Goal: Task Accomplishment & Management: Manage account settings

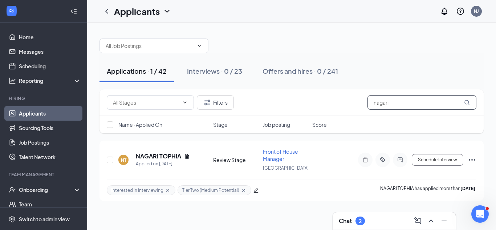
drag, startPoint x: 390, startPoint y: 96, endPoint x: 320, endPoint y: 109, distance: 71.6
click at [320, 109] on div "Filters nagari" at bounding box center [292, 102] width 370 height 15
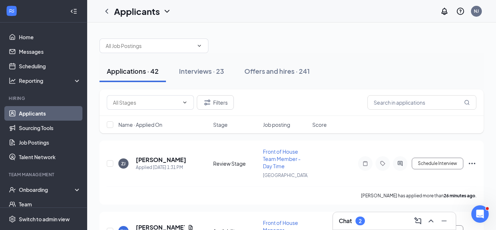
click at [60, 108] on link "Applicants" at bounding box center [50, 113] width 62 height 15
click at [39, 113] on link "Applicants" at bounding box center [50, 113] width 62 height 15
click at [107, 11] on icon "ChevronLeft" at bounding box center [106, 11] width 9 height 9
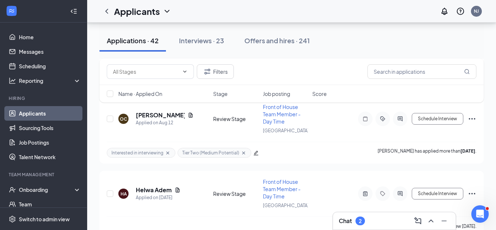
scroll to position [2753, 0]
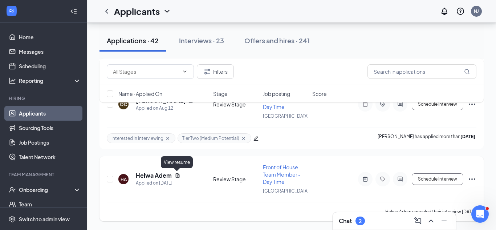
click at [178, 177] on icon "Document" at bounding box center [178, 175] width 6 height 6
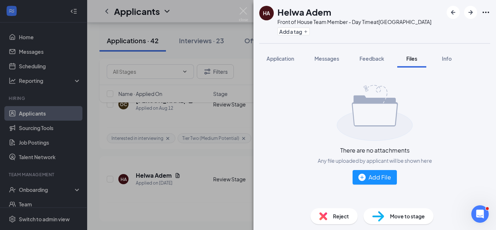
click at [212, 167] on div "HA Helwa Adem Front of House Team Member - Day Time at [GEOGRAPHIC_DATA] Add a …" at bounding box center [248, 115] width 496 height 230
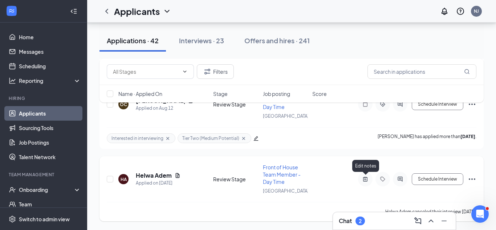
click at [367, 181] on icon "ActiveNote" at bounding box center [365, 178] width 4 height 5
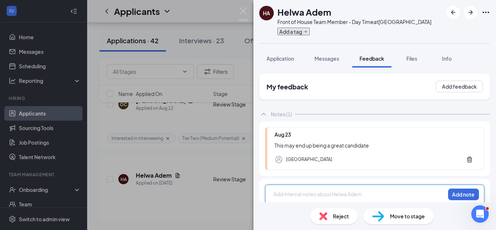
click at [294, 31] on button "Add a tag" at bounding box center [293, 32] width 32 height 8
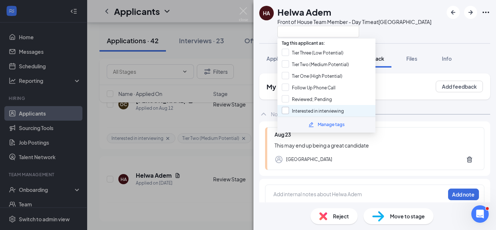
click at [286, 111] on input "Interested in interviewing" at bounding box center [313, 111] width 62 height 8
checkbox input "true"
click at [263, 45] on div "HA Helwa Adem Front of House Team Member - Day Time at [GEOGRAPHIC_DATA] Applic…" at bounding box center [374, 115] width 243 height 230
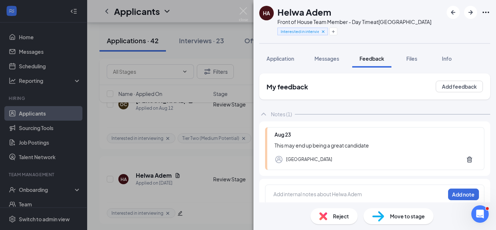
click at [168, 107] on div "HA Helwa Adem Front of House Team Member - Day Time at [GEOGRAPHIC_DATA] Intere…" at bounding box center [248, 115] width 496 height 230
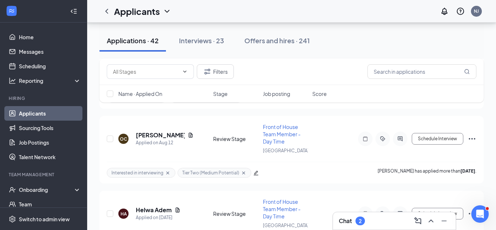
scroll to position [2717, 0]
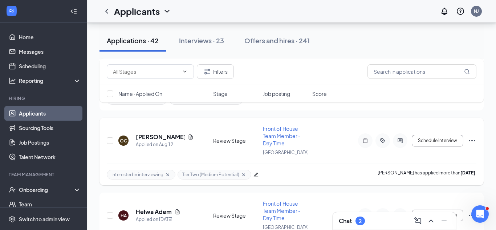
click at [365, 144] on div at bounding box center [365, 140] width 15 height 15
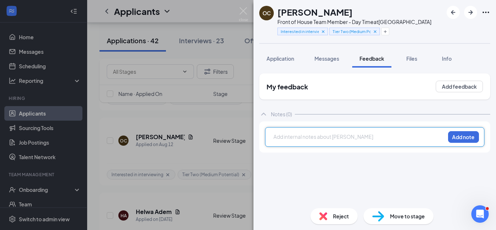
click at [214, 125] on div "OC [PERSON_NAME] Front of House Team Member - Day Time at [GEOGRAPHIC_DATA] Int…" at bounding box center [248, 115] width 496 height 230
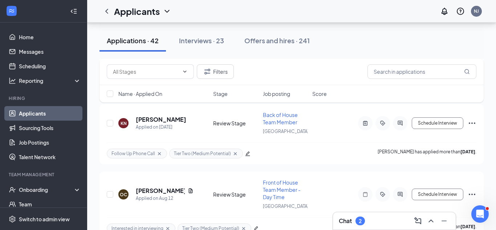
scroll to position [2663, 0]
click at [367, 127] on div at bounding box center [365, 123] width 15 height 15
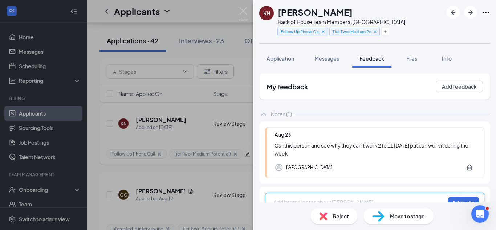
scroll to position [3, 0]
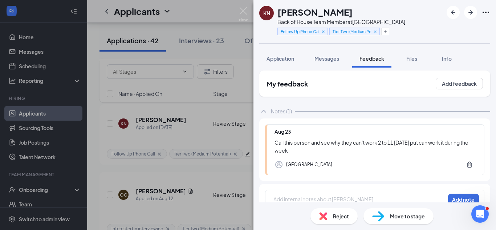
click at [214, 118] on div "KN [PERSON_NAME] Back of House Team Member at [GEOGRAPHIC_DATA] Follow Up Phone…" at bounding box center [248, 115] width 496 height 230
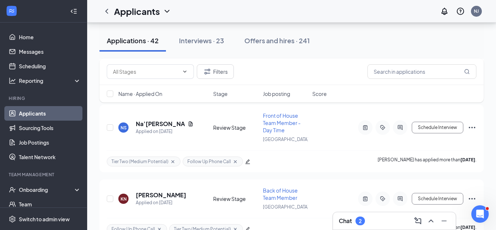
scroll to position [2586, 0]
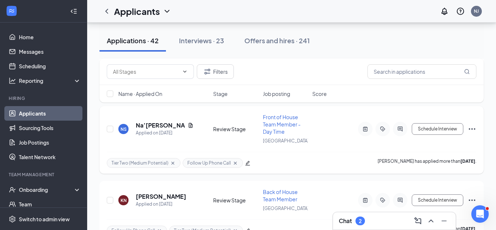
click at [365, 132] on div at bounding box center [365, 129] width 15 height 15
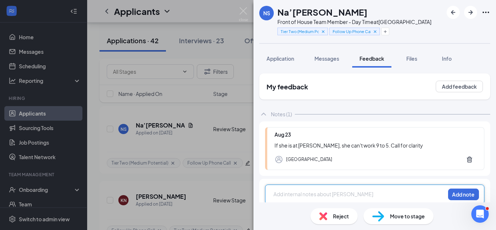
click at [138, 147] on div "NS [PERSON_NAME] Front of House Team Member - Day Time at [GEOGRAPHIC_DATA] Tie…" at bounding box center [248, 115] width 496 height 230
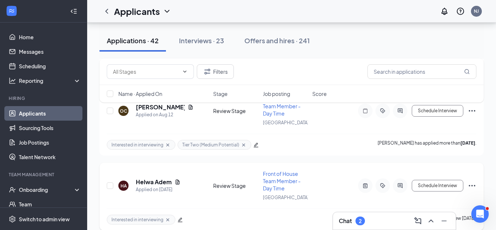
scroll to position [2724, 0]
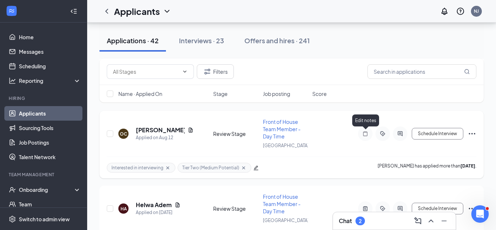
click at [368, 133] on icon "Note" at bounding box center [365, 134] width 9 height 6
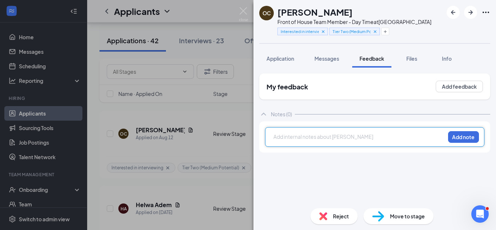
click at [202, 133] on div "OC [PERSON_NAME] Front of House Team Member - Day Time at [GEOGRAPHIC_DATA] Int…" at bounding box center [248, 115] width 496 height 230
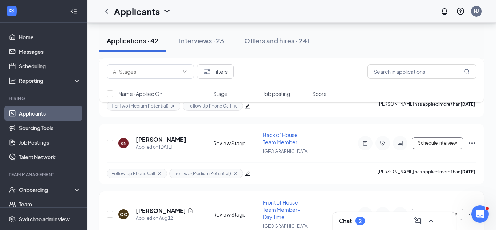
scroll to position [2643, 0]
click at [366, 142] on icon "ActiveNote" at bounding box center [365, 144] width 9 height 6
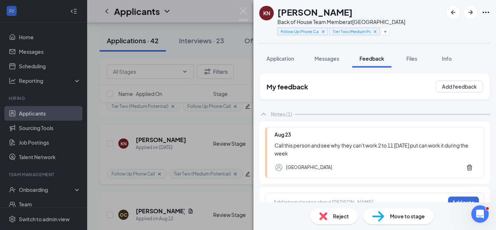
scroll to position [3, 0]
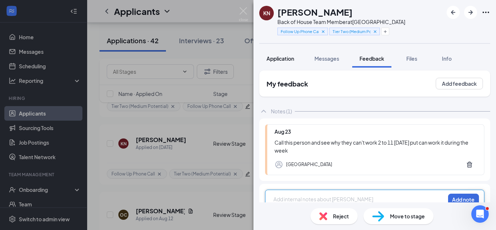
click at [281, 57] on span "Application" at bounding box center [281, 58] width 28 height 7
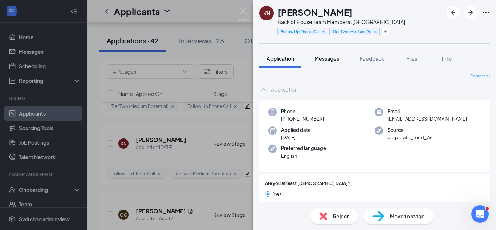
click at [313, 57] on button "Messages" at bounding box center [326, 58] width 39 height 18
click at [365, 59] on span "Feedback" at bounding box center [371, 58] width 25 height 7
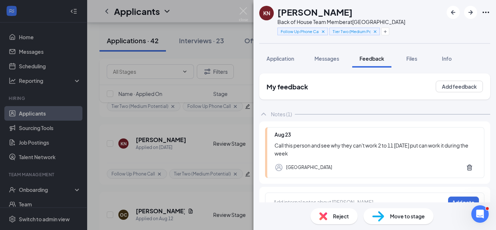
click at [353, 200] on div at bounding box center [359, 202] width 171 height 8
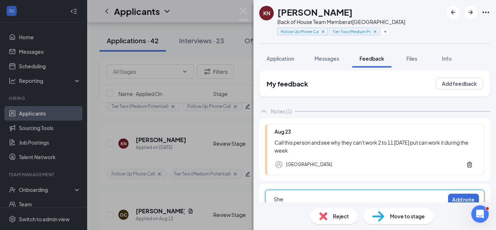
scroll to position [16, 0]
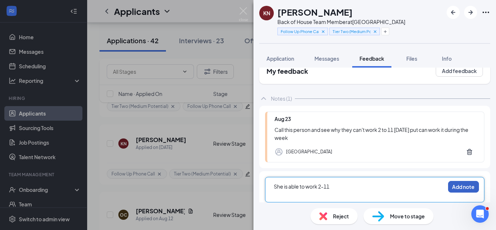
click at [460, 189] on button "Add note" at bounding box center [463, 187] width 31 height 12
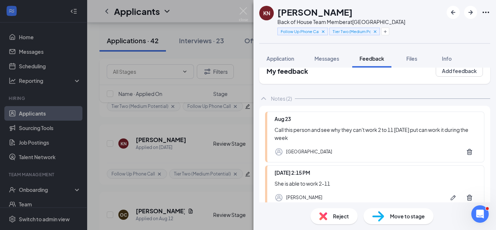
click at [240, 157] on div "KN [PERSON_NAME] Back of House Team Member at [GEOGRAPHIC_DATA] Follow Up Phone…" at bounding box center [248, 115] width 496 height 230
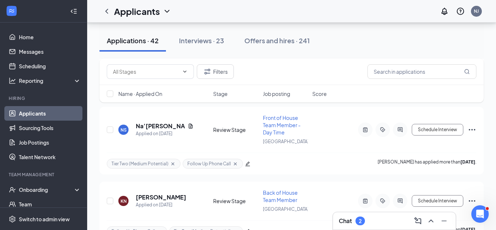
scroll to position [2583, 0]
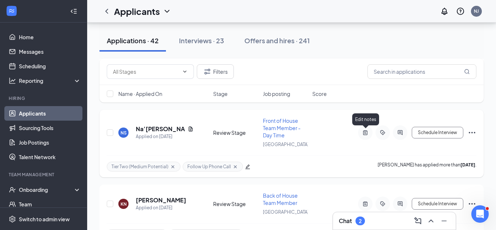
click at [365, 132] on icon "ActiveNote" at bounding box center [365, 133] width 9 height 6
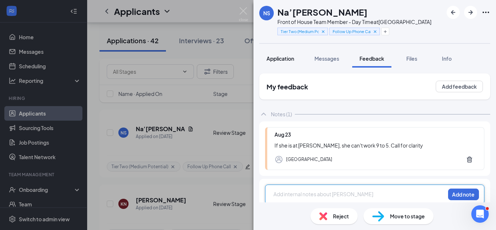
click at [285, 56] on span "Application" at bounding box center [281, 58] width 28 height 7
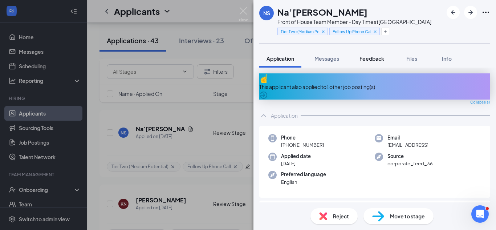
click at [377, 60] on span "Feedback" at bounding box center [371, 58] width 25 height 7
